Goal: Task Accomplishment & Management: Use online tool/utility

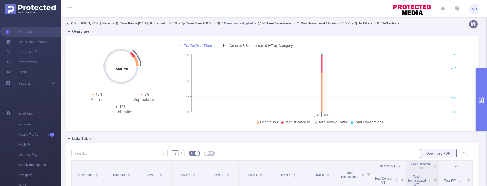
scroll to position [117, 0]
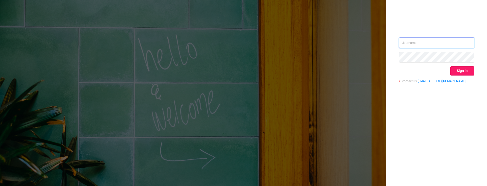
type input "[PERSON_NAME][EMAIL_ADDRESS][DOMAIN_NAME]"
click at [466, 70] on button "Sign in" at bounding box center [463, 71] width 24 height 9
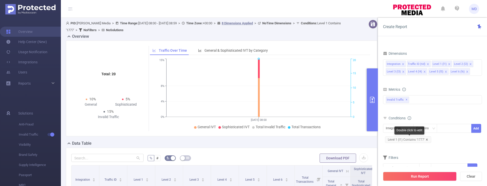
click at [427, 140] on icon "icon: close" at bounding box center [427, 140] width 2 height 2
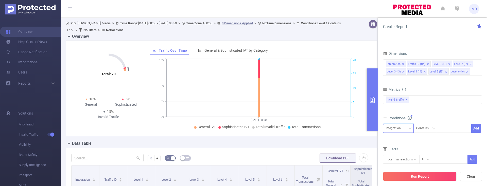
click at [410, 129] on icon "icon: down" at bounding box center [410, 128] width 3 height 3
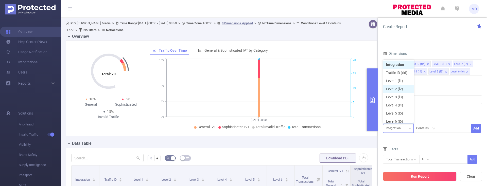
scroll to position [3, 0]
click at [398, 80] on li "Level 1 (l1)" at bounding box center [398, 78] width 31 height 8
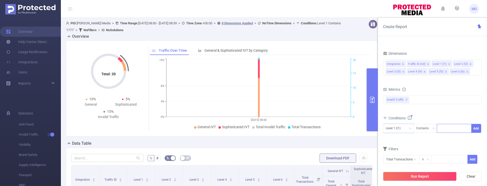
click at [455, 127] on div at bounding box center [454, 128] width 29 height 8
type input "1747"
click at [479, 129] on button "Add" at bounding box center [477, 128] width 10 height 9
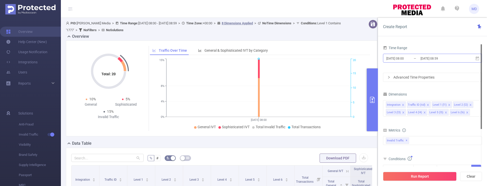
click at [408, 57] on input "[DATE] 08:00" at bounding box center [406, 58] width 41 height 7
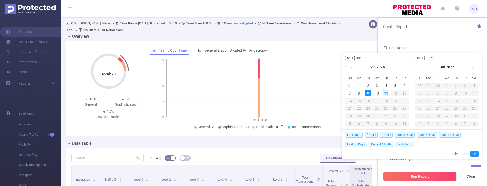
click at [386, 93] on div "11" at bounding box center [386, 93] width 6 height 6
click at [385, 93] on div "11" at bounding box center [386, 93] width 6 height 6
type input "[DATE] 08:00"
type input "[DATE] 08:59"
type input "[DATE] 08:00"
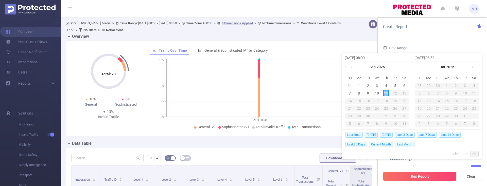
type input "[DATE] 08:59"
click at [366, 57] on input "[DATE] 08:00" at bounding box center [377, 58] width 65 height 6
type input "[DATE] 00:00"
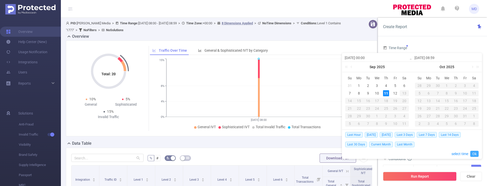
click at [476, 155] on link "Ok" at bounding box center [475, 154] width 8 height 6
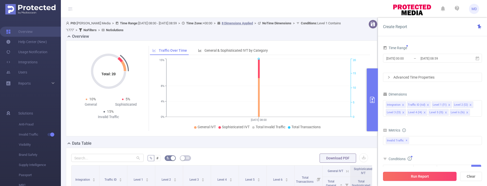
click at [412, 180] on button "Run Report" at bounding box center [420, 176] width 74 height 9
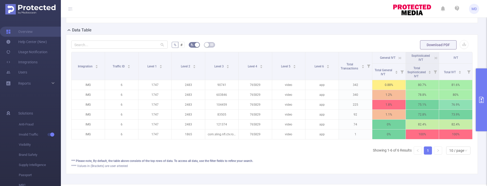
scroll to position [110, 0]
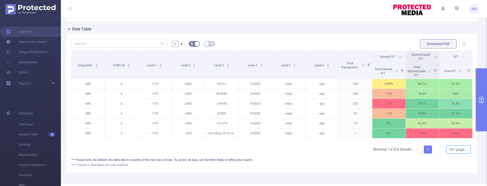
click at [452, 154] on div "10 / page" at bounding box center [457, 150] width 15 height 8
click at [451, 146] on li "50 / page" at bounding box center [455, 144] width 24 height 8
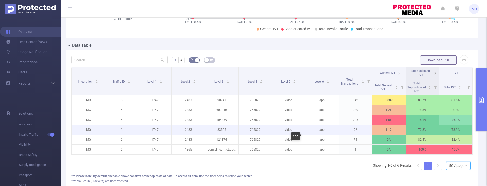
scroll to position [110, 0]
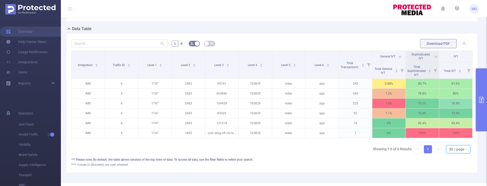
click at [434, 57] on icon at bounding box center [436, 57] width 5 height 5
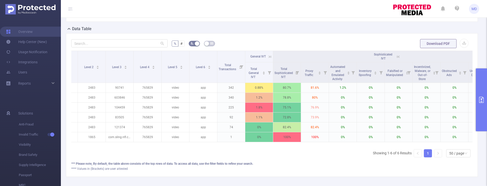
scroll to position [0, 78]
click at [397, 57] on icon at bounding box center [397, 57] width 5 height 5
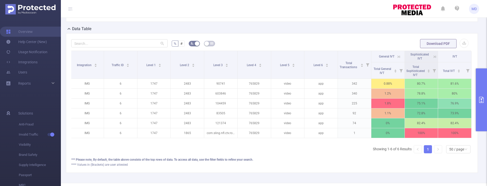
scroll to position [0, 1]
click at [397, 57] on icon at bounding box center [399, 57] width 5 height 5
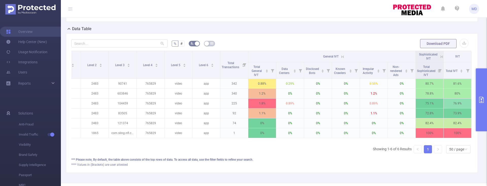
scroll to position [0, 78]
click at [341, 55] on icon at bounding box center [343, 57] width 5 height 5
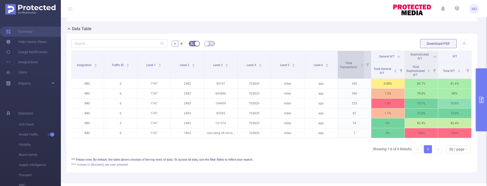
scroll to position [0, 1]
click at [433, 56] on icon at bounding box center [435, 57] width 5 height 5
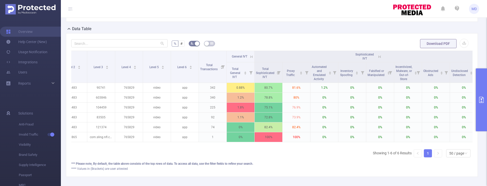
scroll to position [0, 0]
